Goal: Check status: Check status

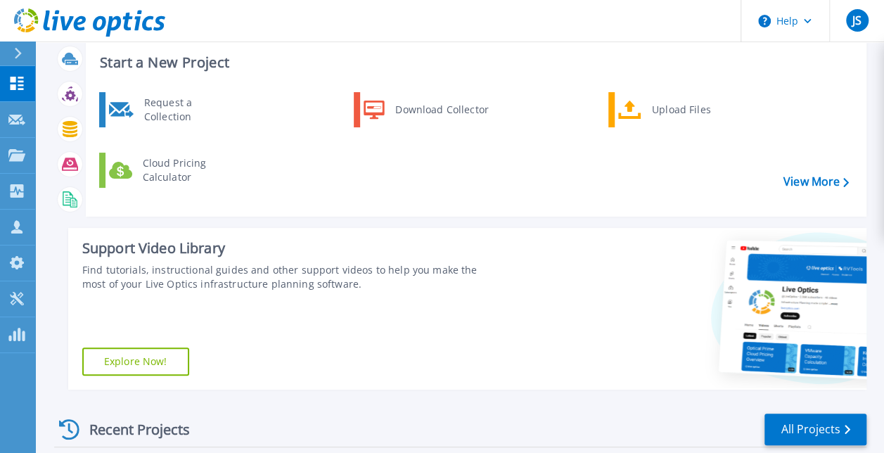
scroll to position [34, 0]
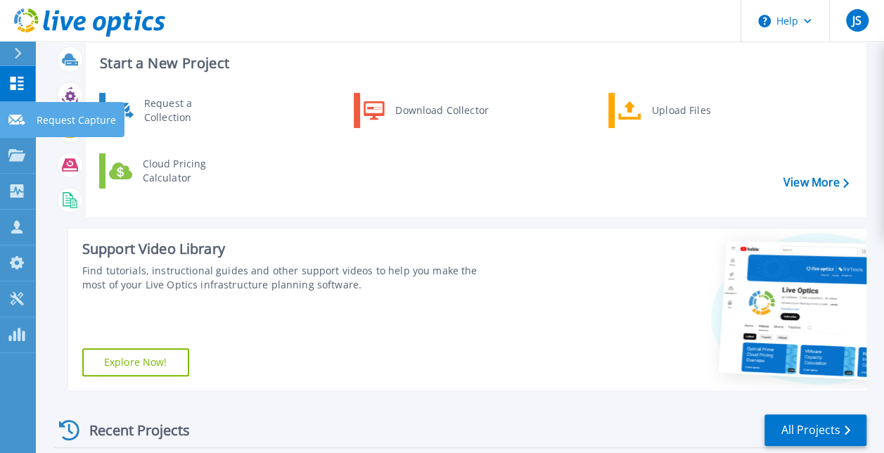
click at [6, 118] on link "Request Capture Request Capture" at bounding box center [17, 120] width 35 height 36
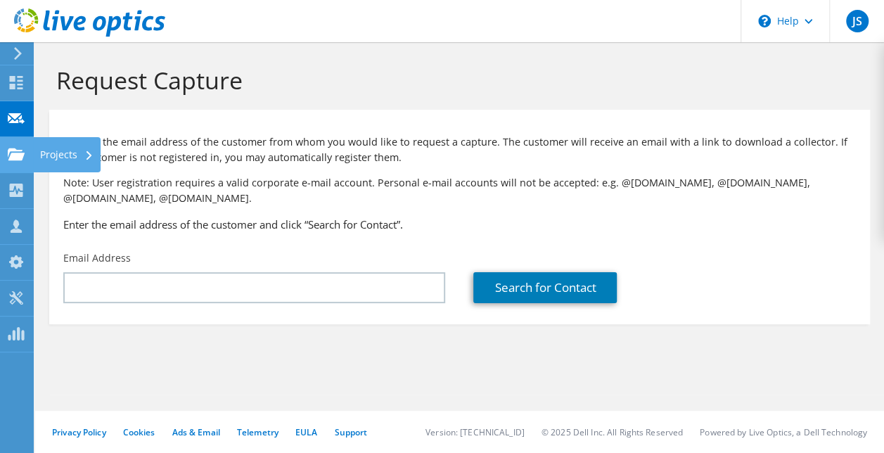
click at [73, 159] on div "Projects" at bounding box center [67, 154] width 68 height 35
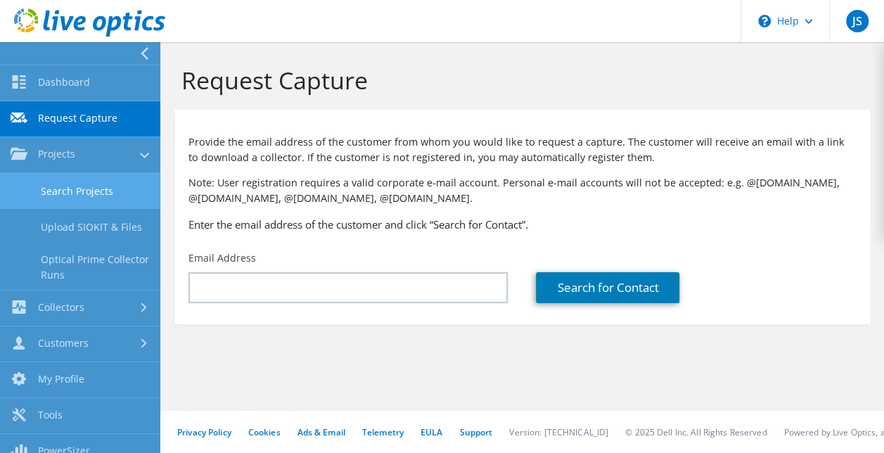
click at [87, 188] on link "Search Projects" at bounding box center [80, 191] width 160 height 36
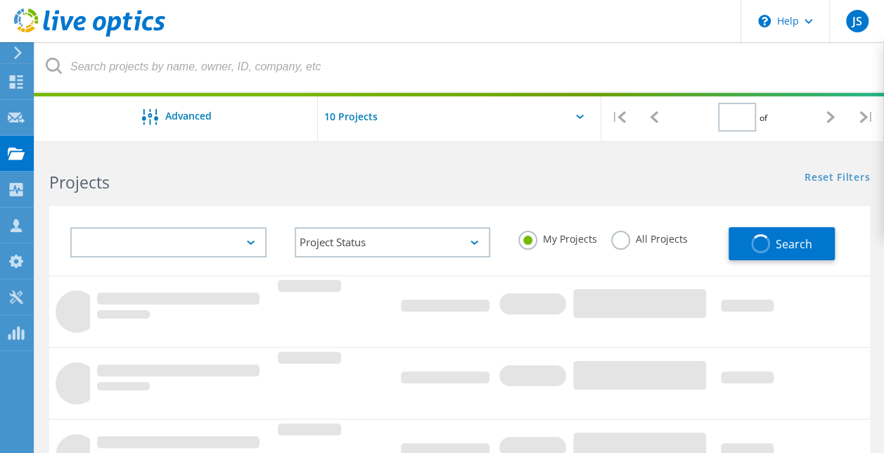
type input "1"
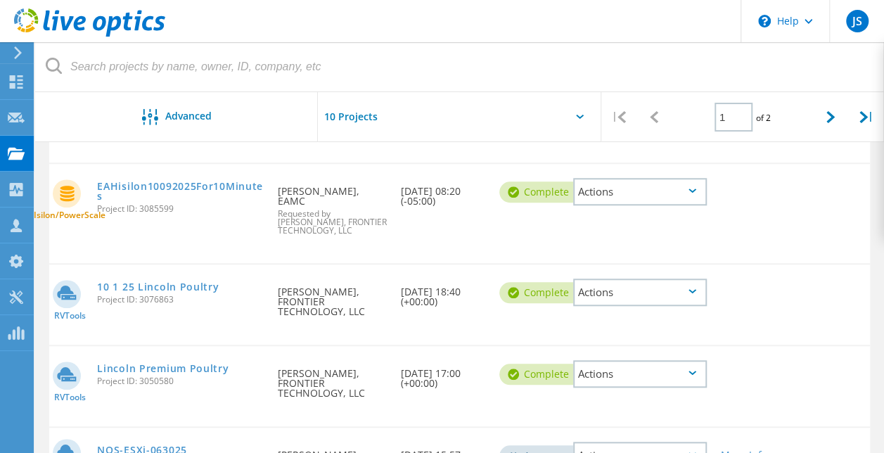
scroll to position [724, 0]
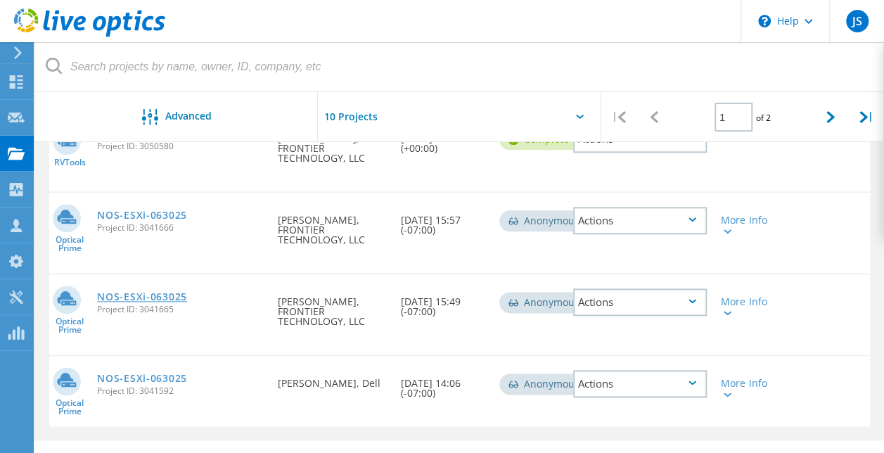
click at [153, 292] on link "NOS-ESXi-063025" at bounding box center [142, 297] width 90 height 10
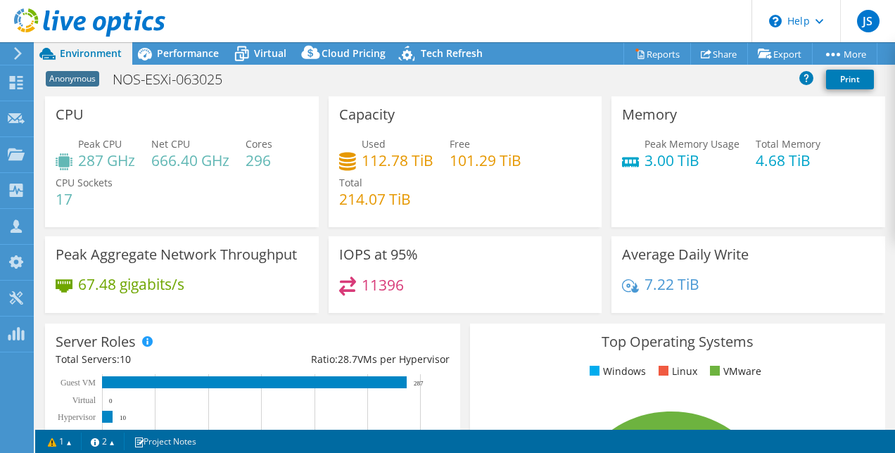
select select "USWest"
select select "USD"
